Goal: Contribute content: Add original content to the website for others to see

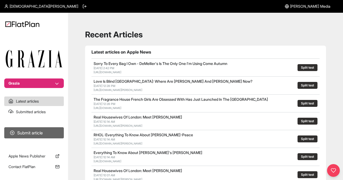
click at [32, 134] on button "Submit article" at bounding box center [34, 133] width 60 height 11
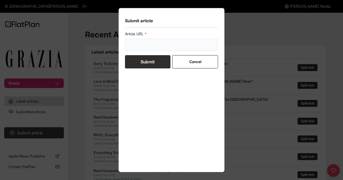
click at [151, 42] on input "url" at bounding box center [171, 45] width 93 height 12
paste input "[URL][DOMAIN_NAME][PERSON_NAME]"
type input "[URL][DOMAIN_NAME][PERSON_NAME]"
click at [147, 67] on button "Submit" at bounding box center [147, 61] width 45 height 13
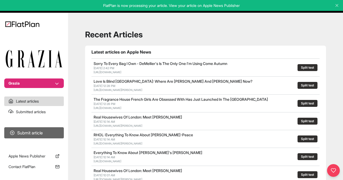
click at [17, 130] on button "Submit article" at bounding box center [34, 133] width 60 height 11
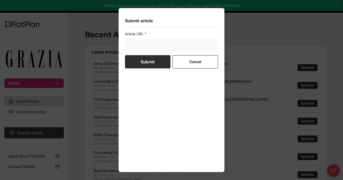
click at [138, 44] on input "url" at bounding box center [171, 45] width 93 height 12
paste input "[URL][DOMAIN_NAME]"
type input "[URL][DOMAIN_NAME]"
click at [142, 60] on button "Submit" at bounding box center [147, 61] width 45 height 13
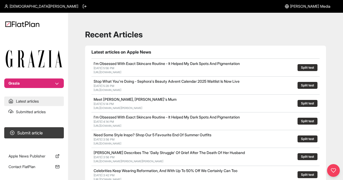
click at [27, 104] on link "Latest articles" at bounding box center [34, 102] width 60 height 10
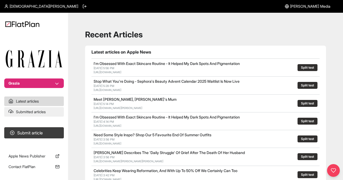
click at [27, 109] on link "Submitted articles" at bounding box center [34, 112] width 60 height 10
